Goal: Task Accomplishment & Management: Manage account settings

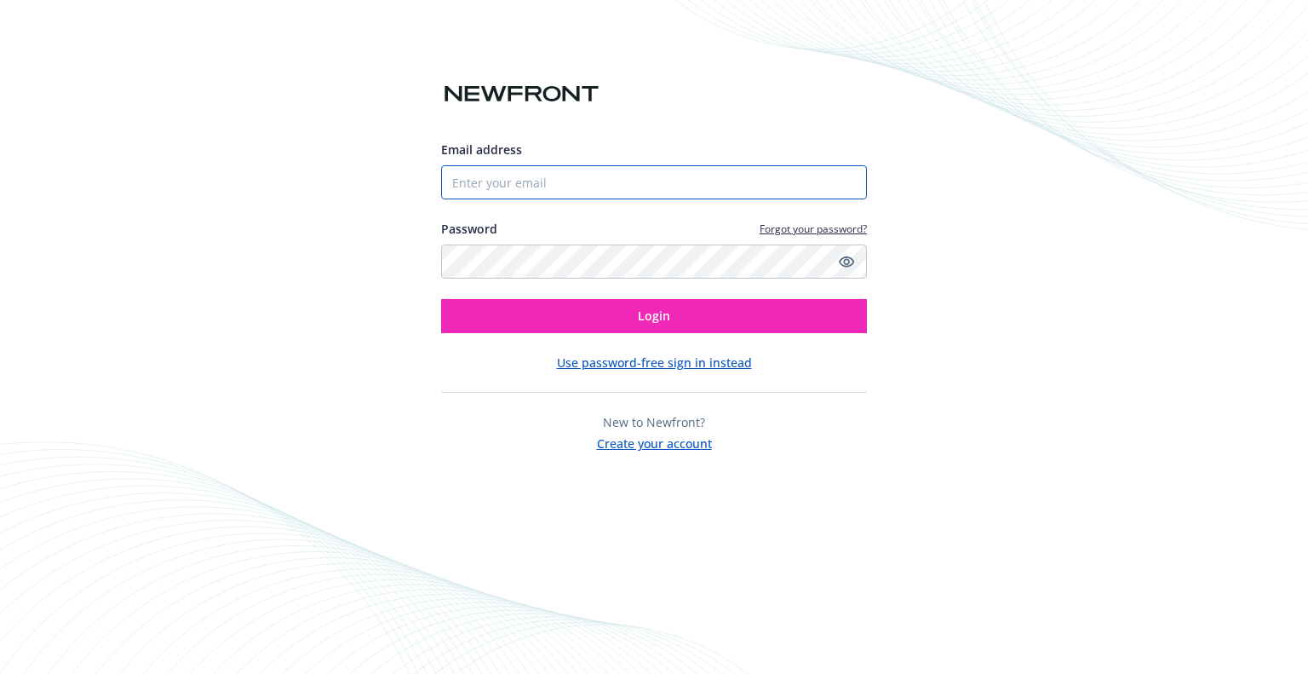
type input "[EMAIL_ADDRESS][PERSON_NAME][DOMAIN_NAME]"
click at [610, 183] on input "[EMAIL_ADDRESS][PERSON_NAME][DOMAIN_NAME]" at bounding box center [654, 182] width 426 height 34
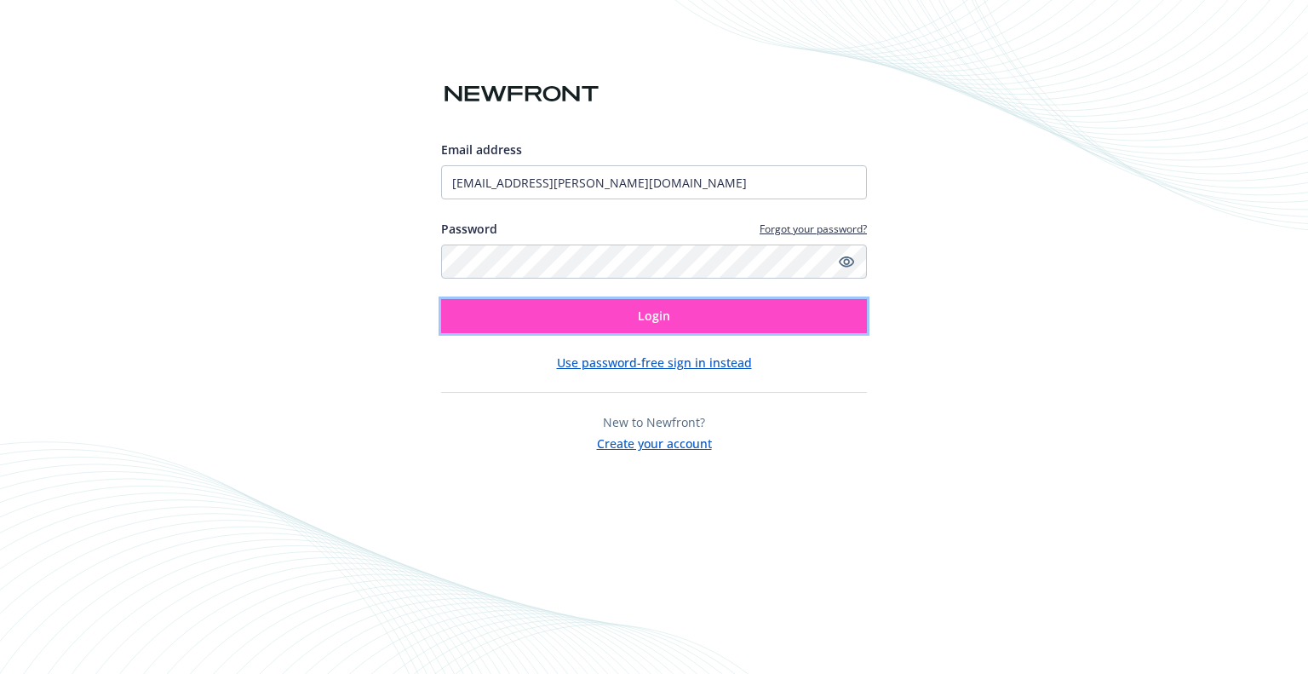
click at [735, 321] on button "Login" at bounding box center [654, 316] width 426 height 34
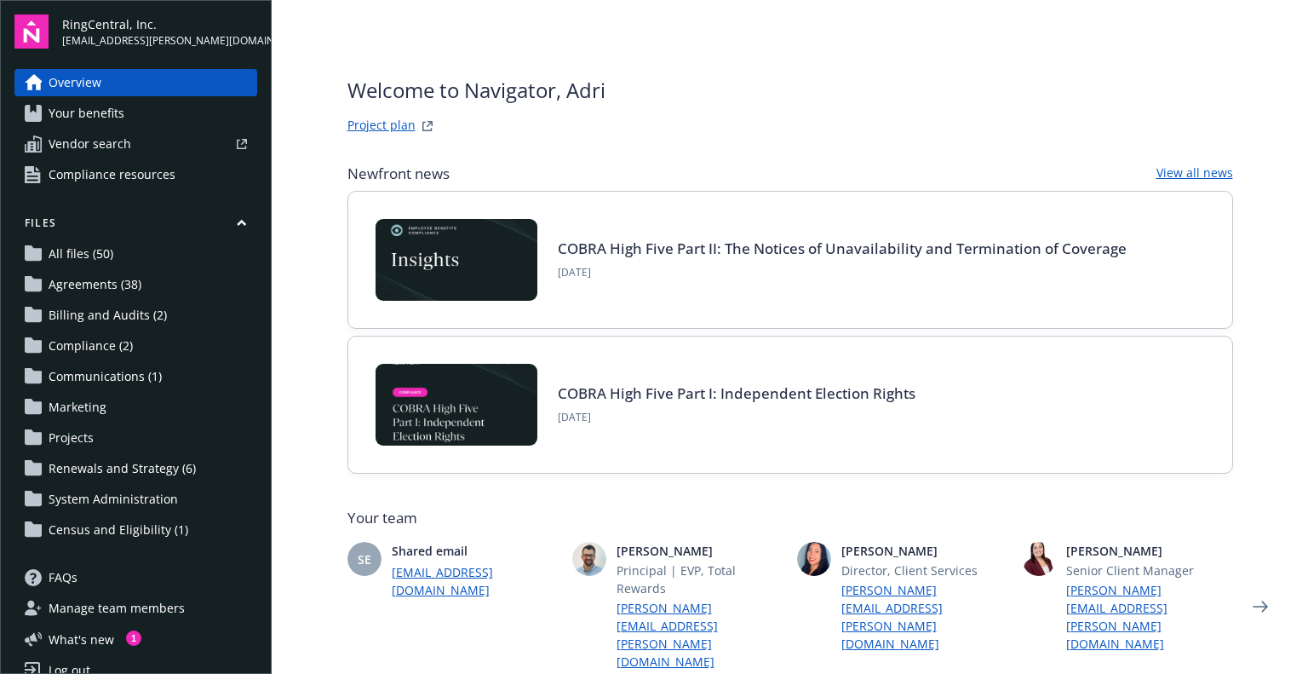
click at [94, 469] on span "Renewals and Strategy (6)" at bounding box center [122, 468] width 147 height 27
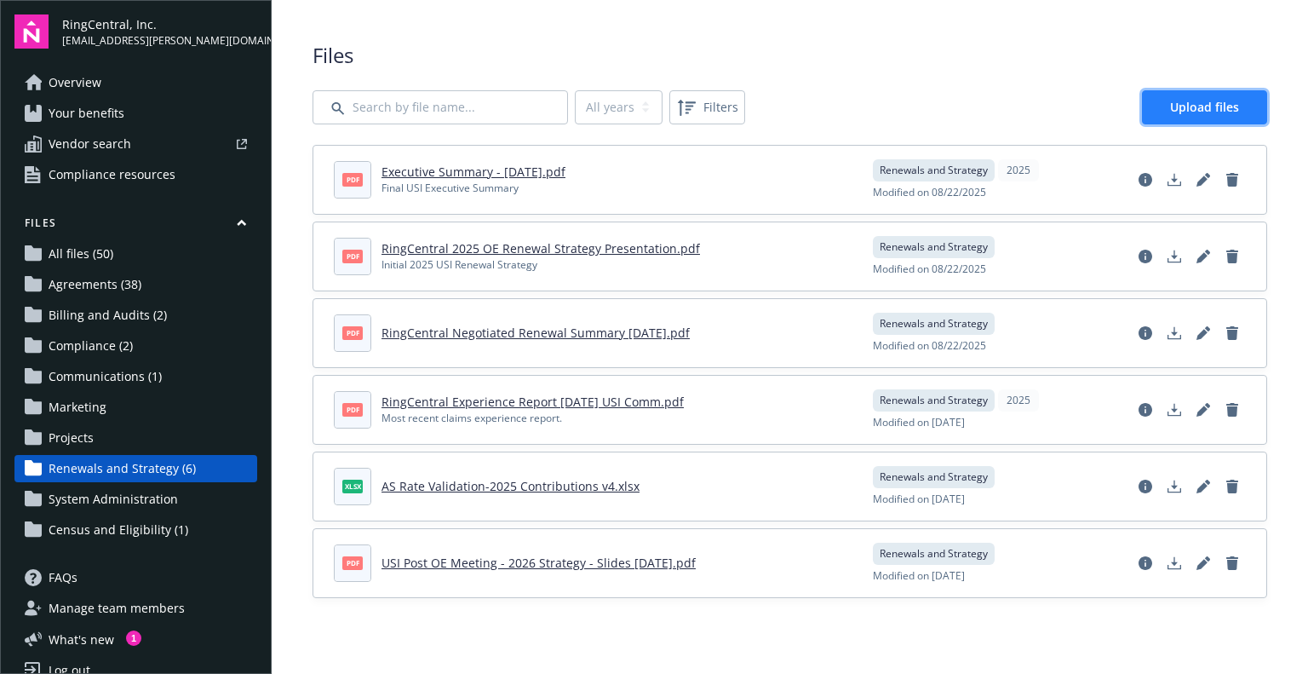
click at [1199, 114] on span "Upload files" at bounding box center [1204, 107] width 69 height 16
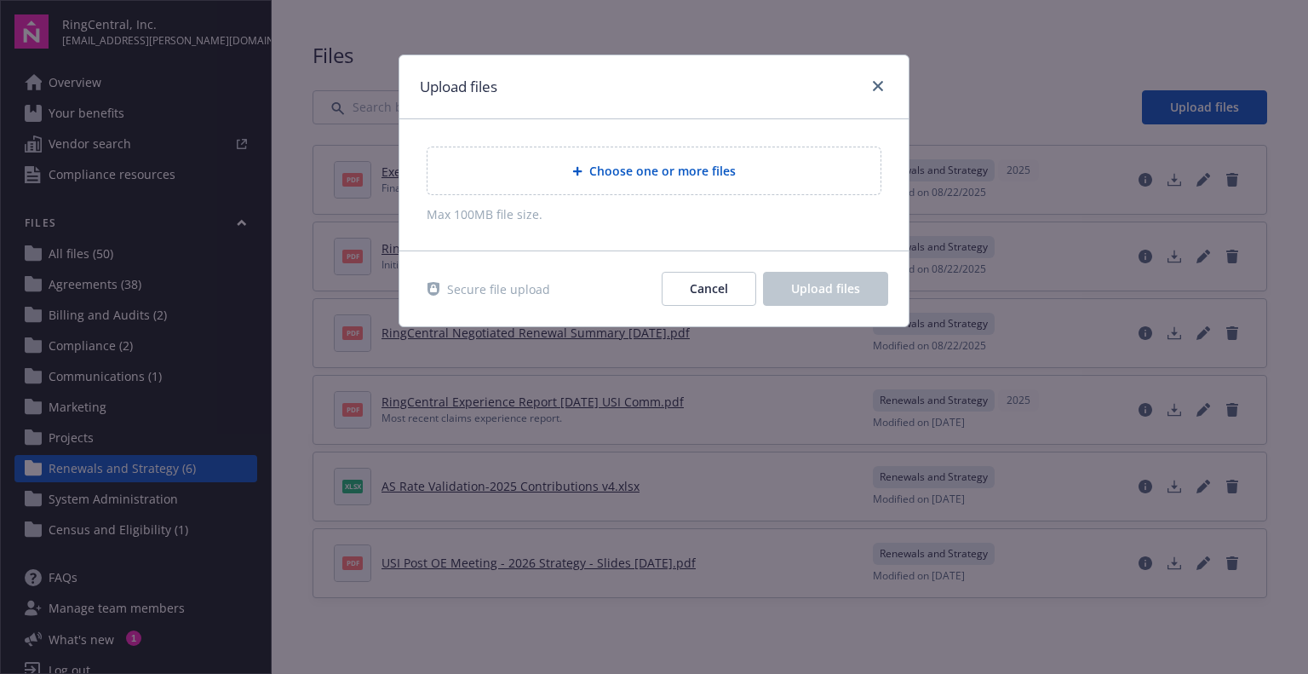
click at [660, 175] on span "Choose one or more files" at bounding box center [662, 171] width 146 height 18
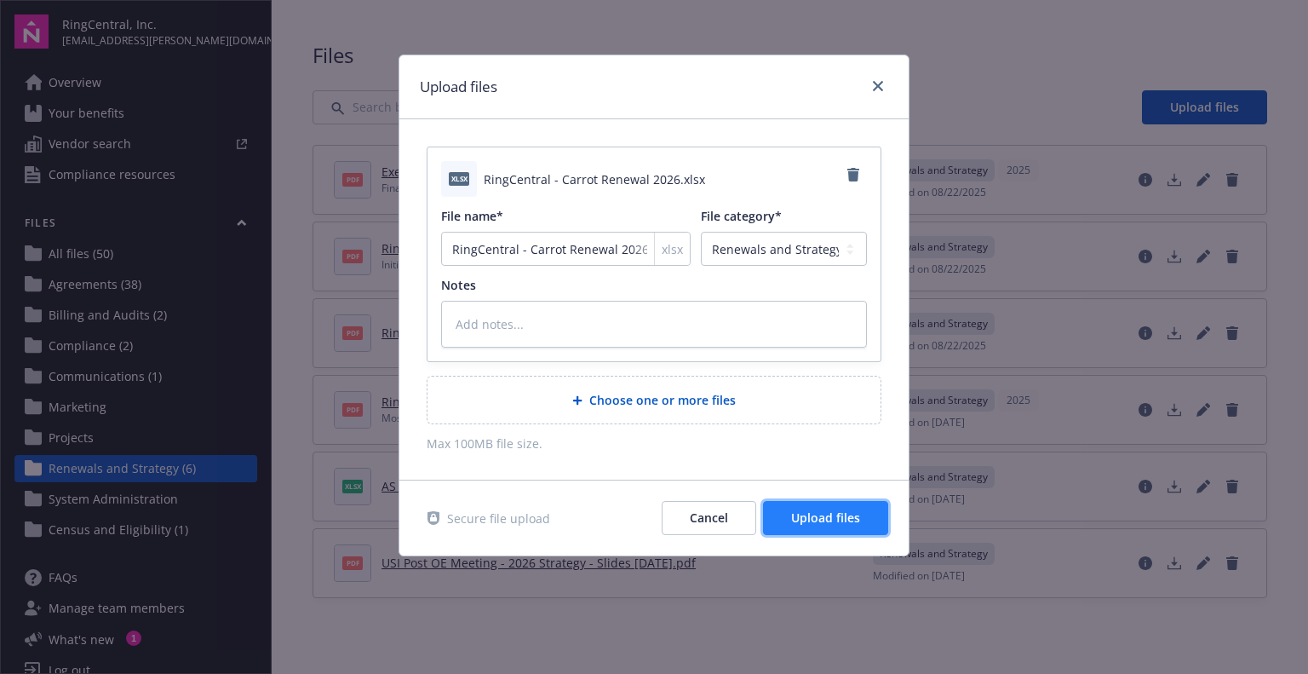
click at [786, 507] on button "Upload files" at bounding box center [825, 518] width 125 height 34
type textarea "x"
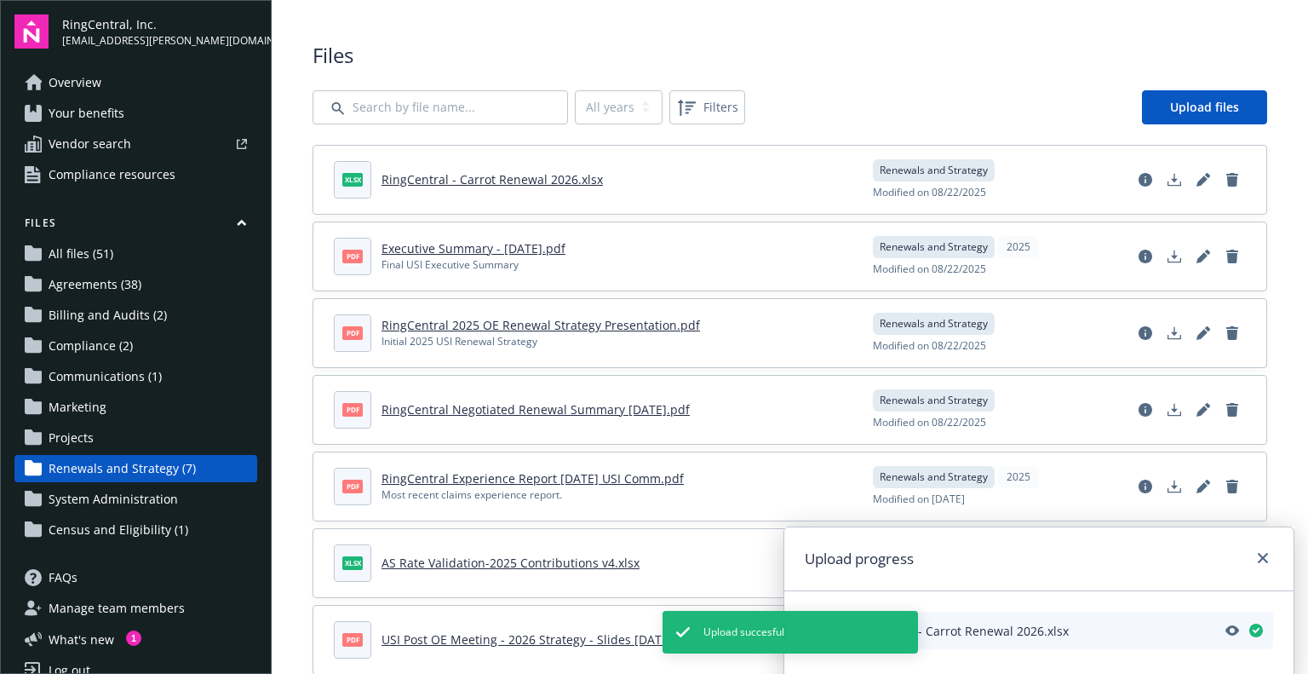
click at [123, 279] on span "Agreements (38)" at bounding box center [95, 284] width 93 height 27
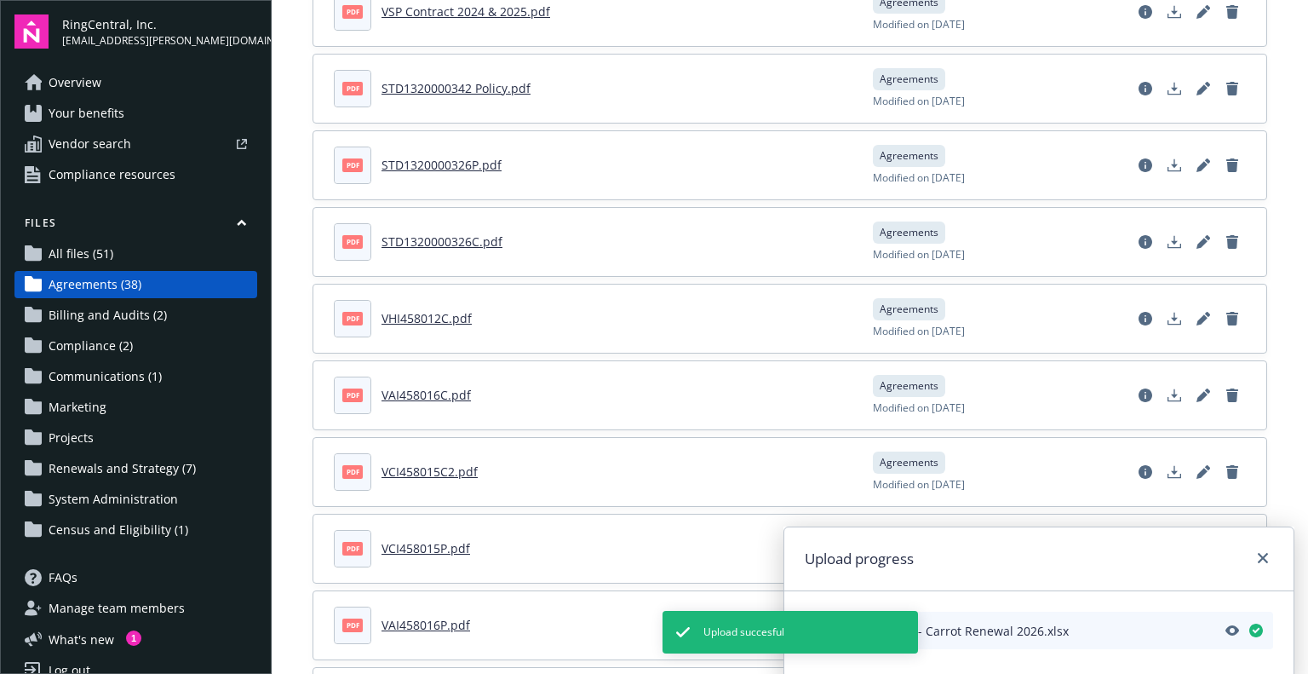
scroll to position [1192, 0]
